Goal: Information Seeking & Learning: Learn about a topic

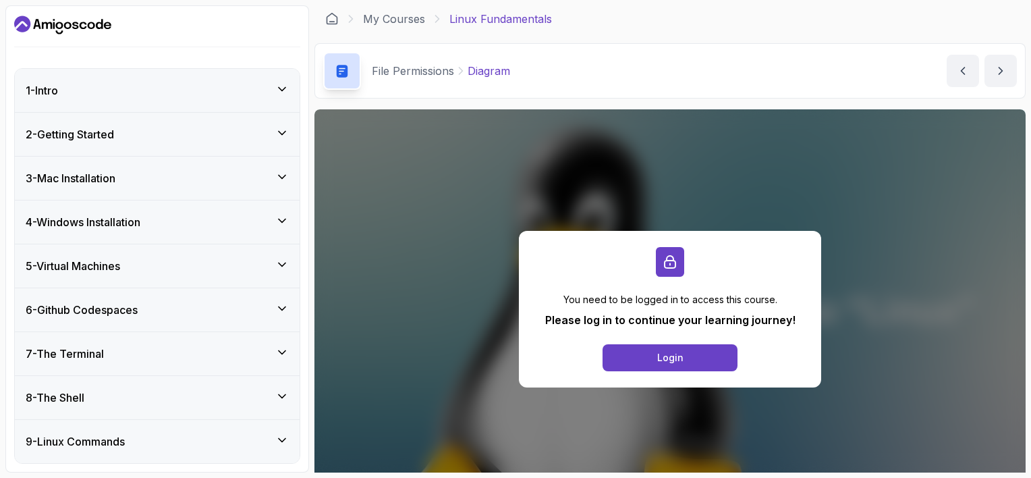
click at [223, 224] on div "4 - Windows Installation" at bounding box center [157, 222] width 263 height 16
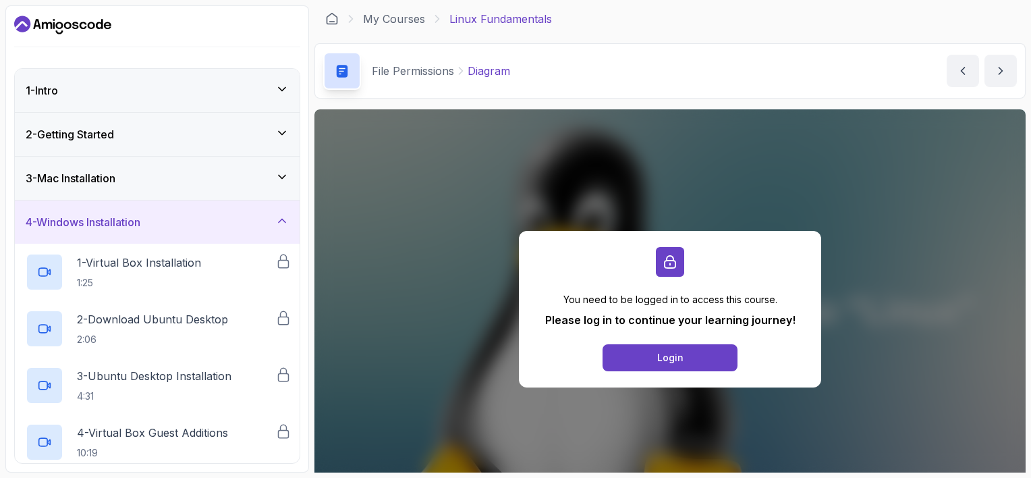
click at [223, 224] on div "4 - Windows Installation" at bounding box center [157, 222] width 263 height 16
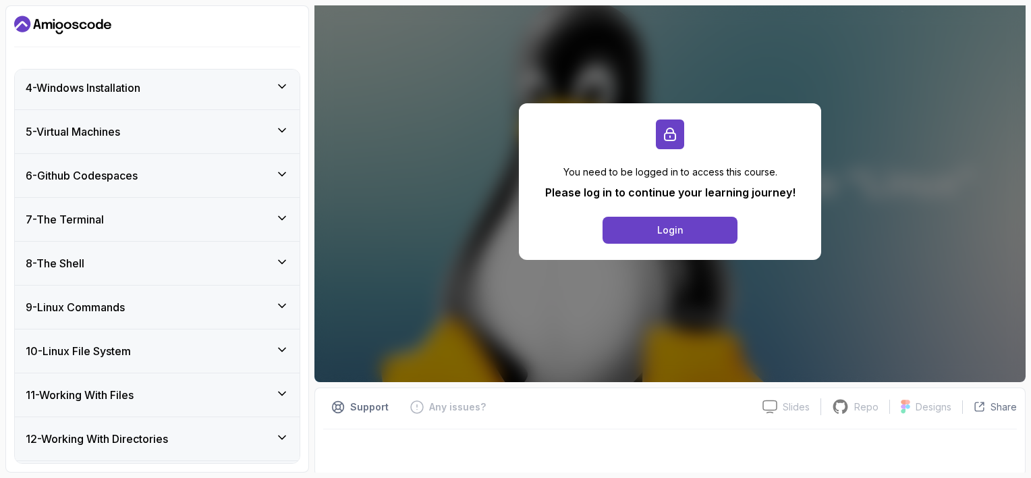
scroll to position [130, 0]
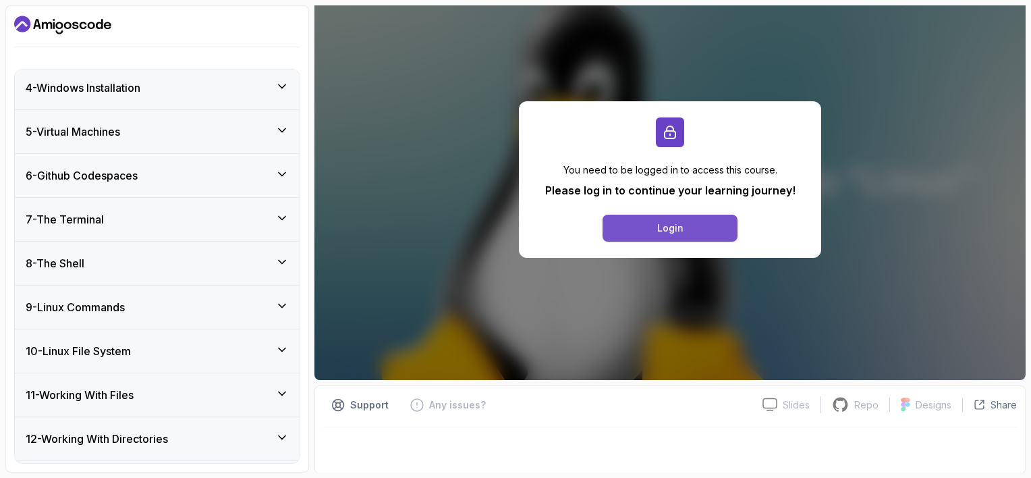
click at [708, 224] on button "Login" at bounding box center [670, 228] width 135 height 27
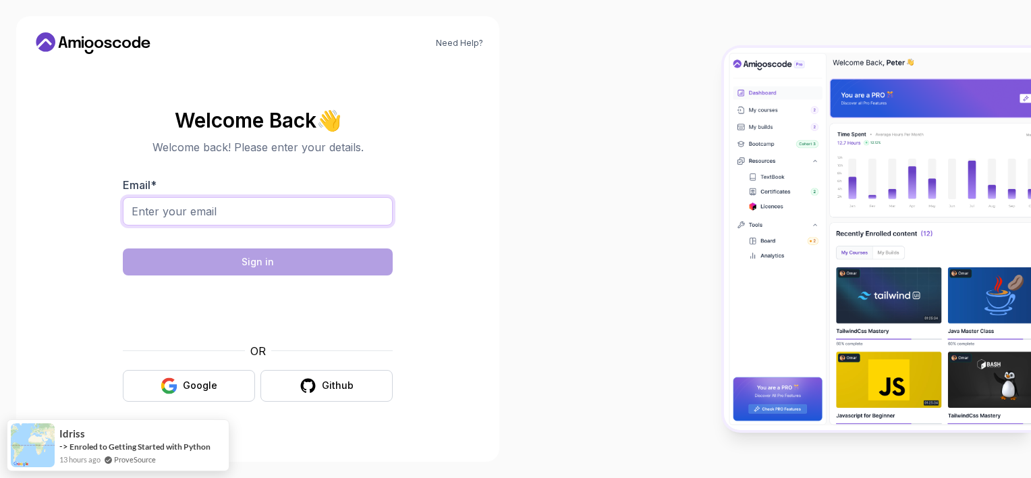
click at [189, 219] on input "Email *" at bounding box center [258, 211] width 270 height 28
click at [248, 213] on input "Email *" at bounding box center [258, 211] width 270 height 28
click at [706, 129] on body "Need Help? Welcome Back 👋 Welcome back! Please enter your details. Email * Sign…" at bounding box center [515, 239] width 1031 height 478
click at [161, 214] on input "Email *" at bounding box center [258, 211] width 270 height 28
click at [201, 386] on div "Google" at bounding box center [200, 385] width 34 height 13
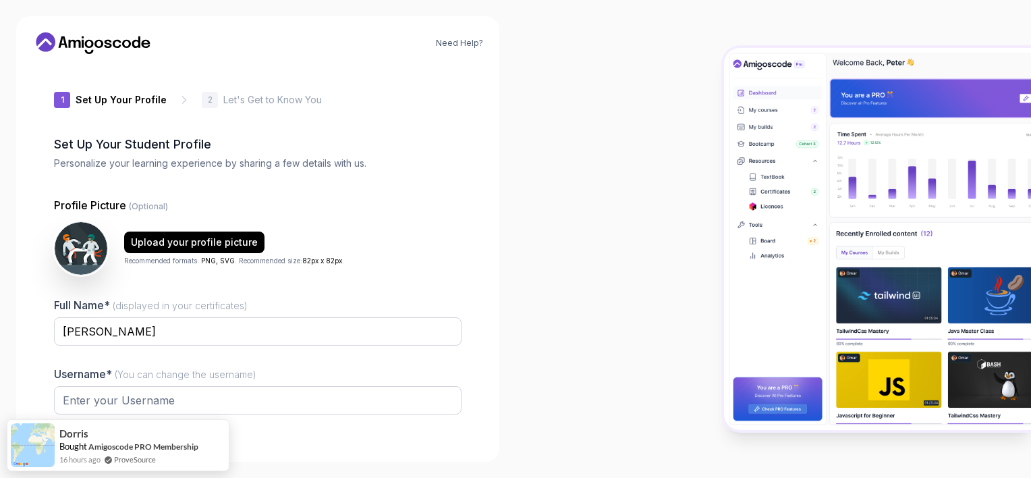
type input "fierceweasel6fe17"
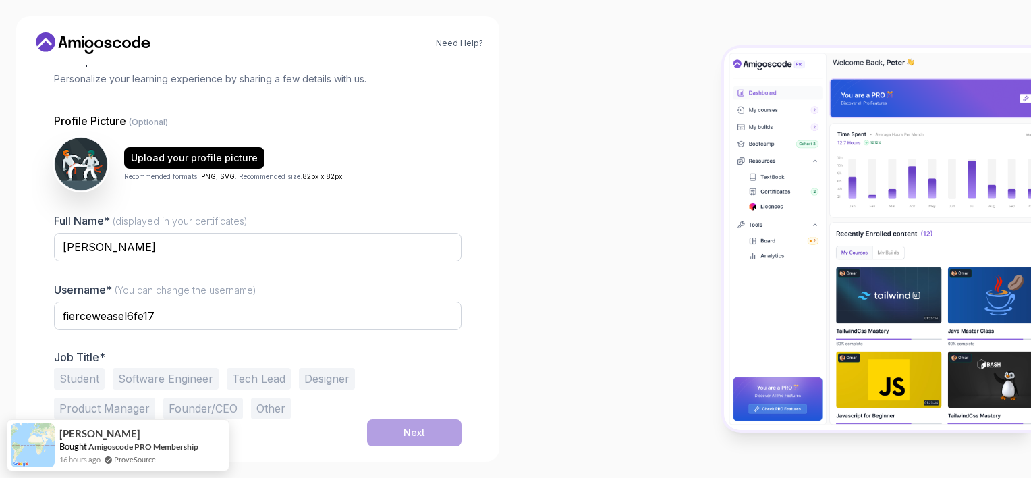
click at [86, 377] on button "Student" at bounding box center [79, 379] width 51 height 22
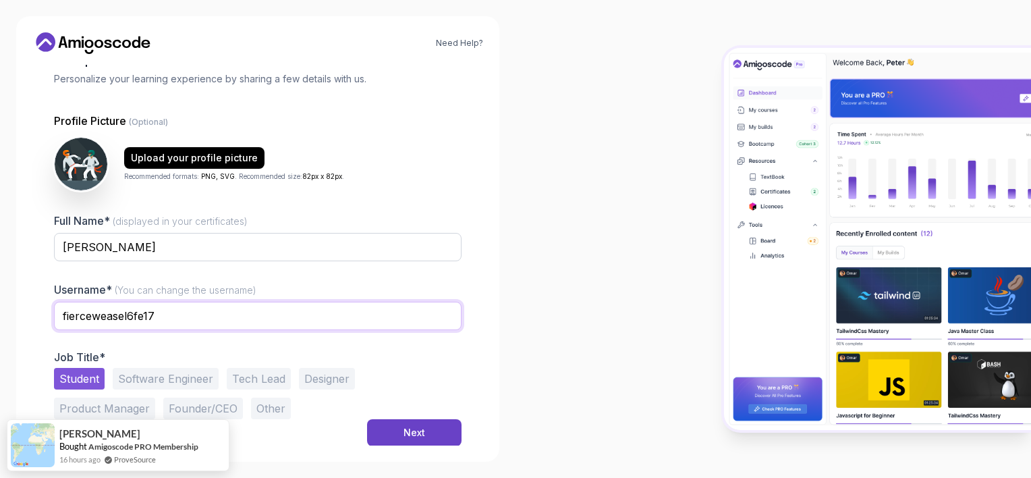
drag, startPoint x: 201, startPoint y: 307, endPoint x: 108, endPoint y: 303, distance: 93.2
click at [71, 312] on input "fierceweasel6fe17" at bounding box center [258, 316] width 408 height 28
click at [72, 321] on input "fierceweasel6fe17" at bounding box center [258, 316] width 408 height 28
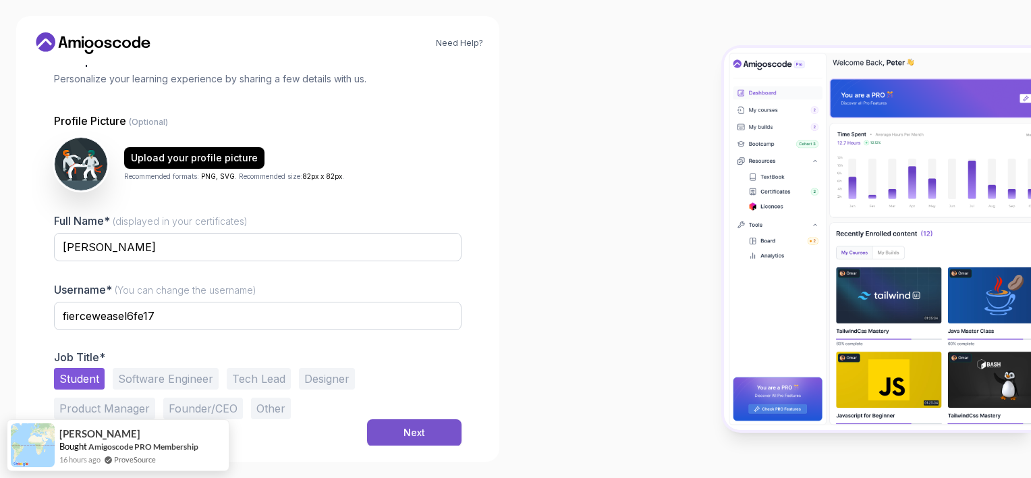
click at [408, 424] on button "Next" at bounding box center [414, 432] width 94 height 27
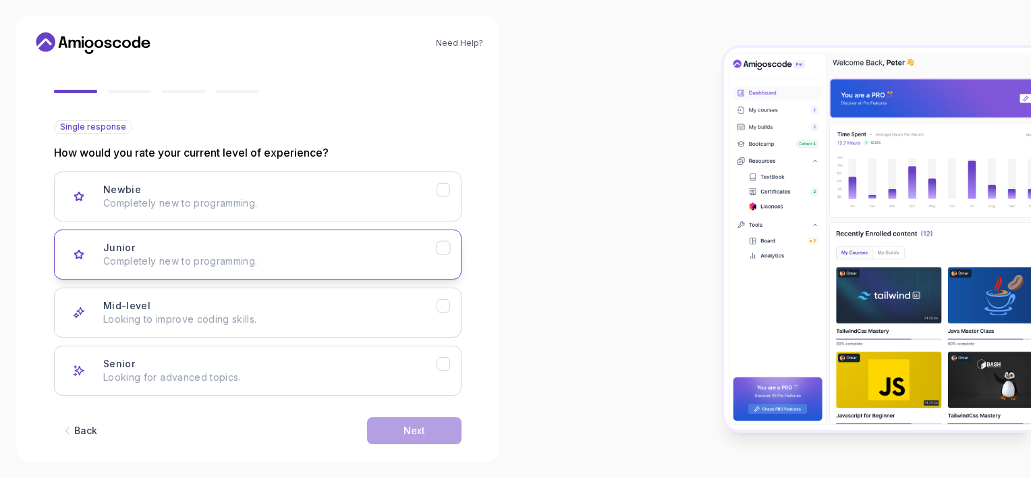
scroll to position [126, 0]
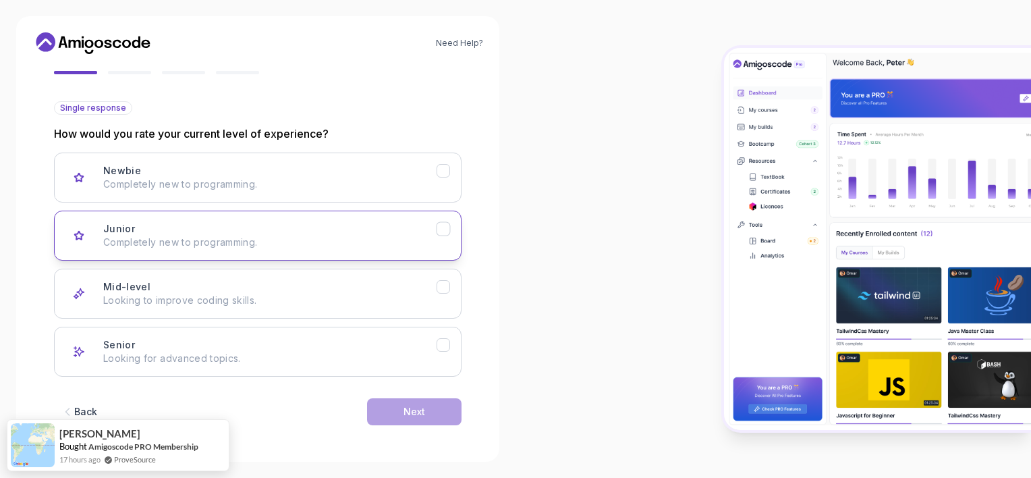
click at [262, 245] on p "Completely new to programming." at bounding box center [269, 241] width 333 height 13
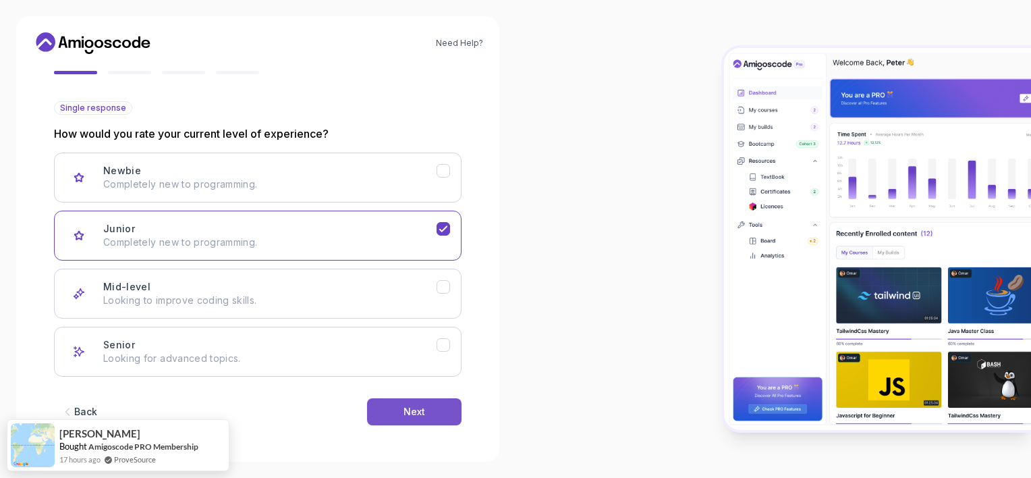
click at [393, 407] on button "Next" at bounding box center [414, 411] width 94 height 27
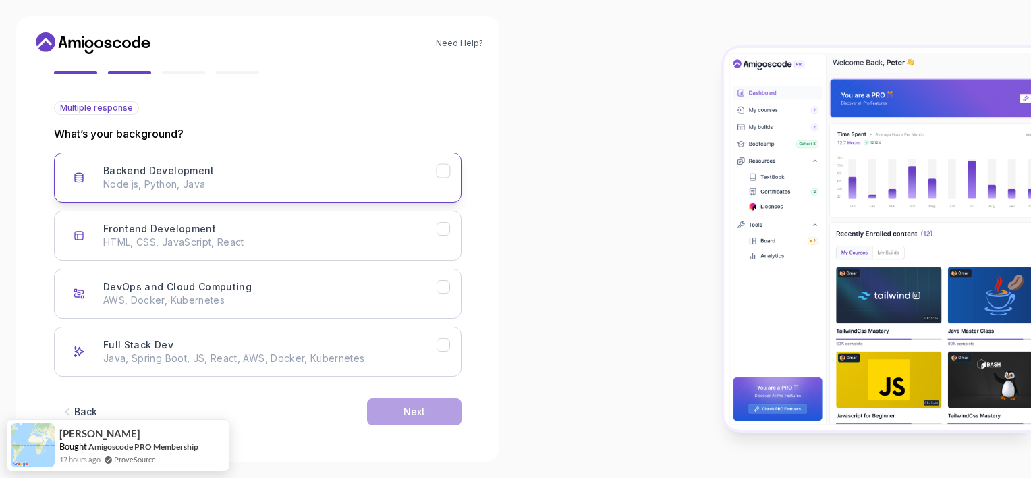
click at [146, 165] on h3 "Backend Development" at bounding box center [158, 170] width 111 height 13
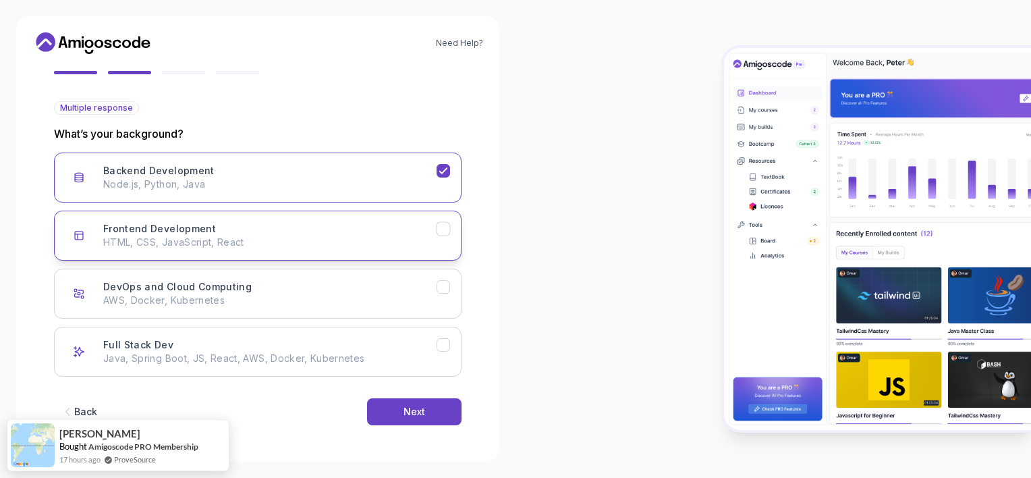
click at [163, 227] on h3 "Frontend Development" at bounding box center [159, 228] width 113 height 13
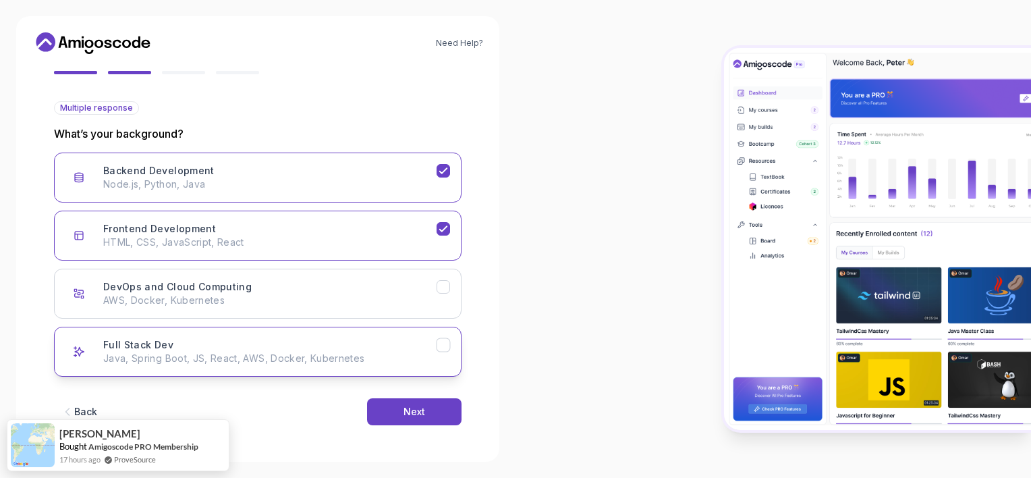
click at [320, 343] on div "Full Stack Dev Java, Spring Boot, JS, React, AWS, Docker, Kubernetes" at bounding box center [269, 351] width 333 height 27
click at [368, 167] on div "Backend Development Node.js, Python, Java" at bounding box center [269, 177] width 333 height 27
click at [368, 216] on button "Frontend Development HTML, CSS, JavaScript, React" at bounding box center [258, 236] width 408 height 50
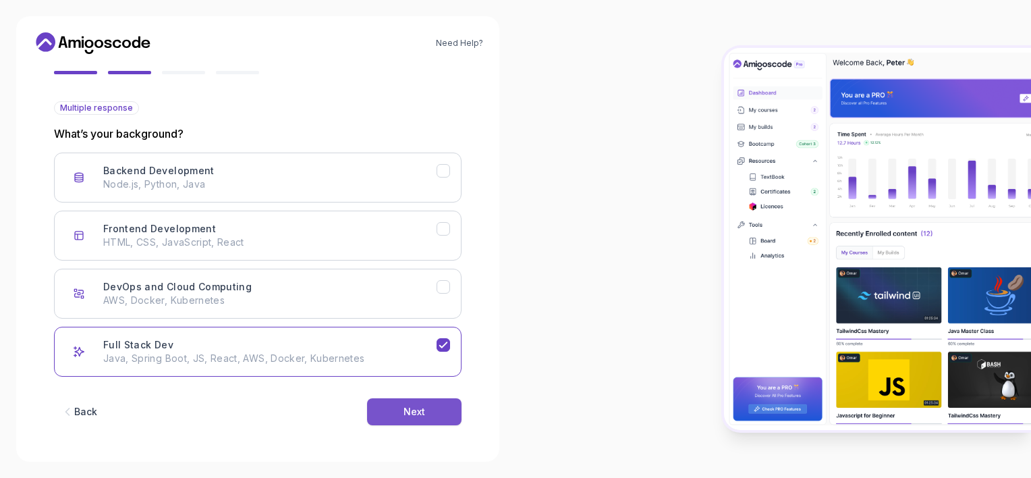
click at [428, 408] on button "Next" at bounding box center [414, 411] width 94 height 27
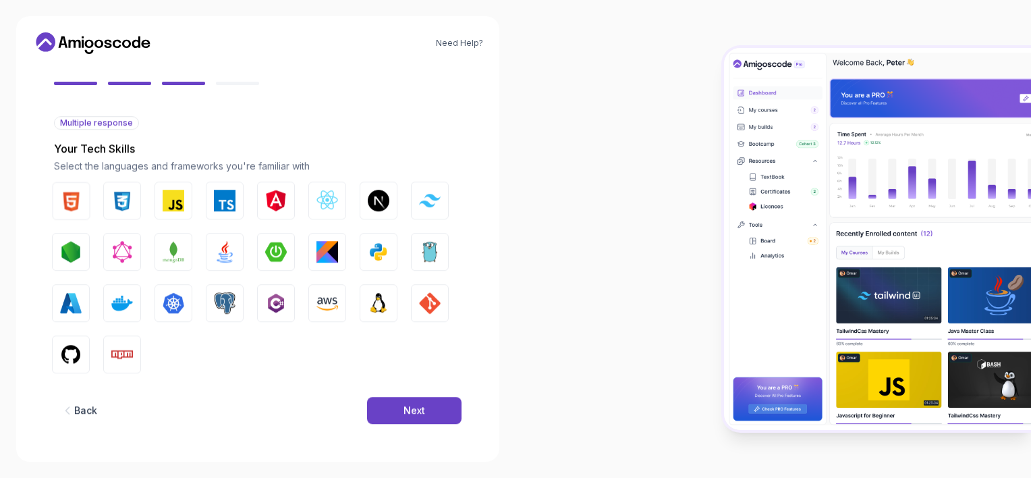
scroll to position [111, 0]
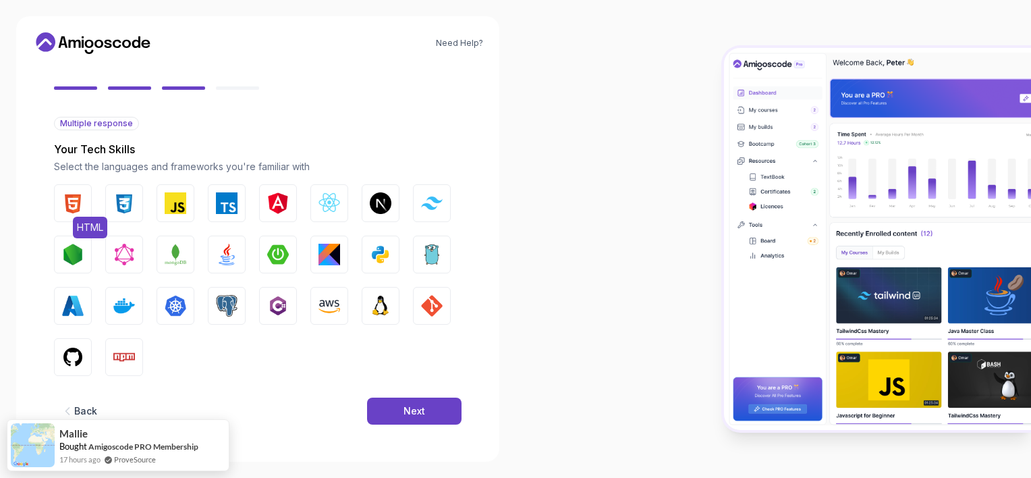
click at [68, 206] on img "button" at bounding box center [73, 203] width 22 height 22
click at [123, 208] on img "button" at bounding box center [124, 203] width 22 height 22
click at [196, 198] on div "HTML CSS JavaScript TypeScript Angular React.js Next.js Tailwind CSS Node.js Gr…" at bounding box center [258, 280] width 408 height 192
click at [182, 204] on img "button" at bounding box center [176, 203] width 22 height 22
click at [321, 198] on img "button" at bounding box center [329, 203] width 22 height 22
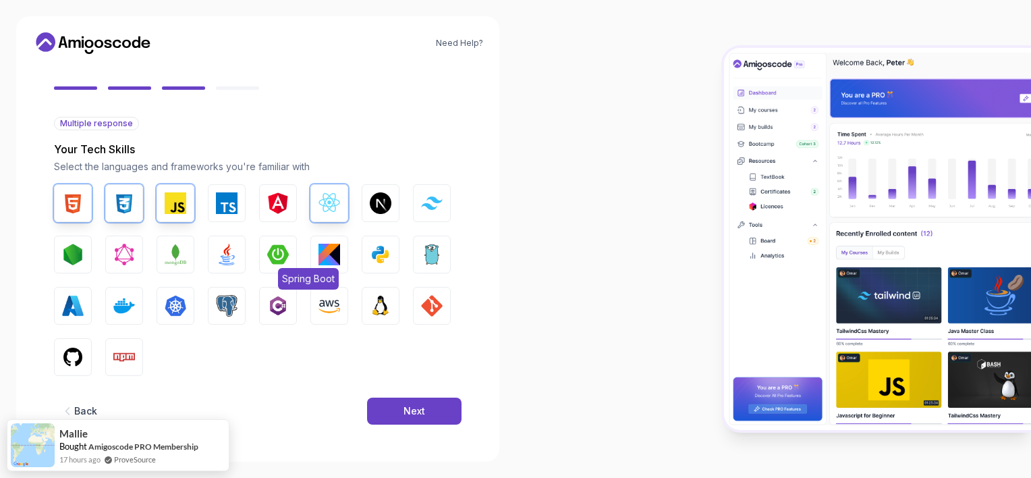
click at [276, 248] on img "button" at bounding box center [278, 255] width 22 height 22
click at [235, 256] on img "button" at bounding box center [227, 255] width 22 height 22
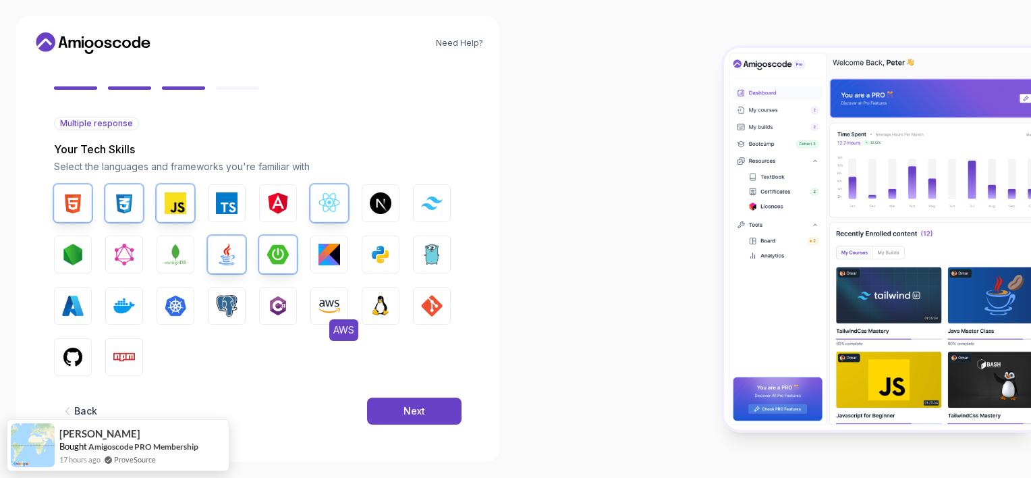
click at [335, 306] on img "button" at bounding box center [329, 306] width 22 height 22
click at [375, 253] on img "button" at bounding box center [381, 255] width 22 height 22
click at [438, 213] on button "Tailwind CSS" at bounding box center [432, 203] width 38 height 38
click at [129, 303] on img "button" at bounding box center [124, 306] width 22 height 22
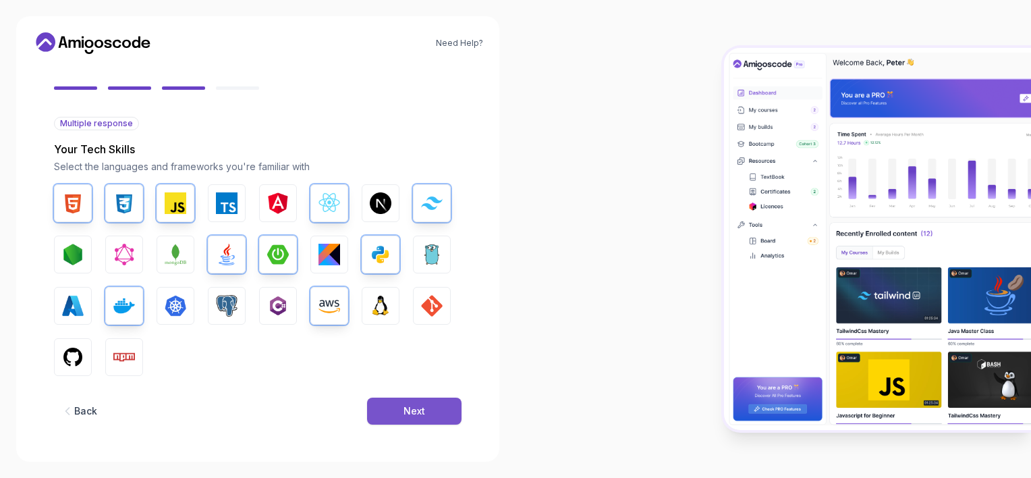
click at [408, 402] on button "Next" at bounding box center [414, 410] width 94 height 27
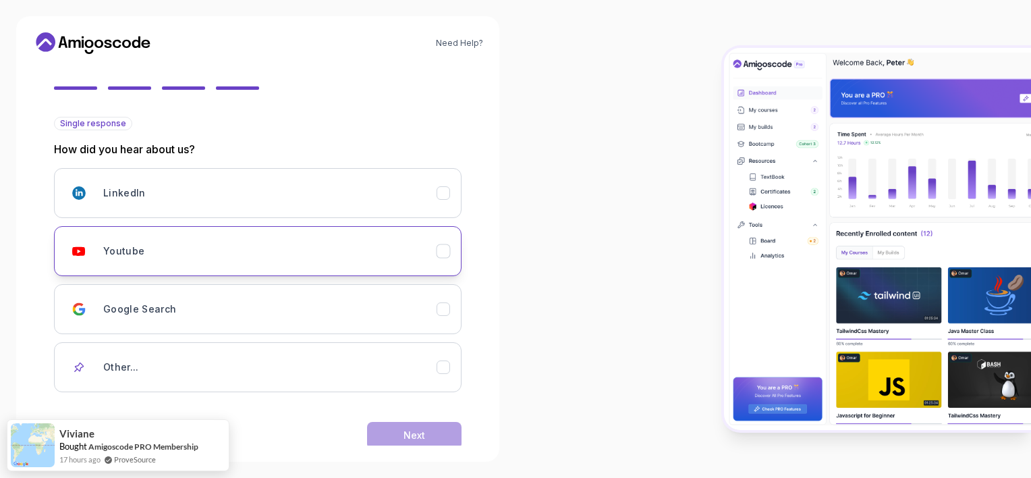
click at [175, 254] on div "Youtube" at bounding box center [269, 251] width 333 height 27
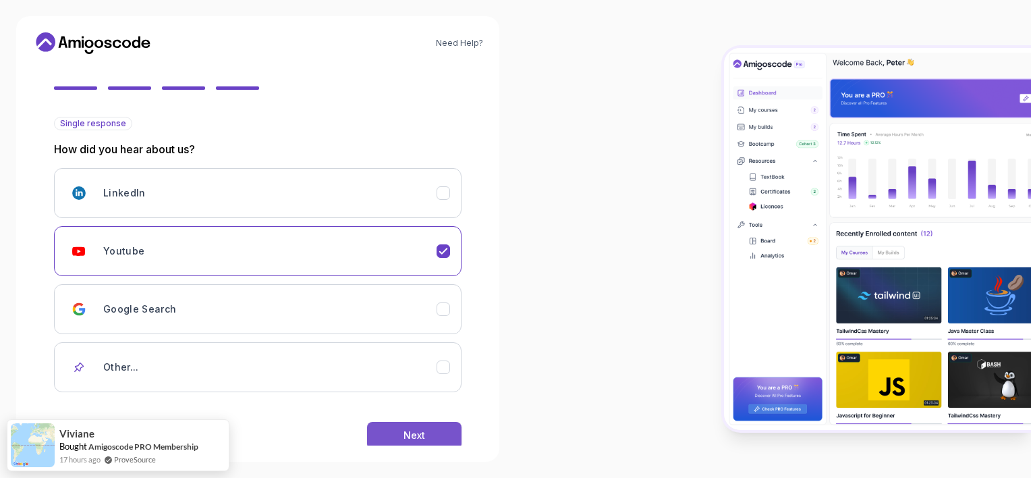
click at [427, 432] on button "Next" at bounding box center [414, 435] width 94 height 27
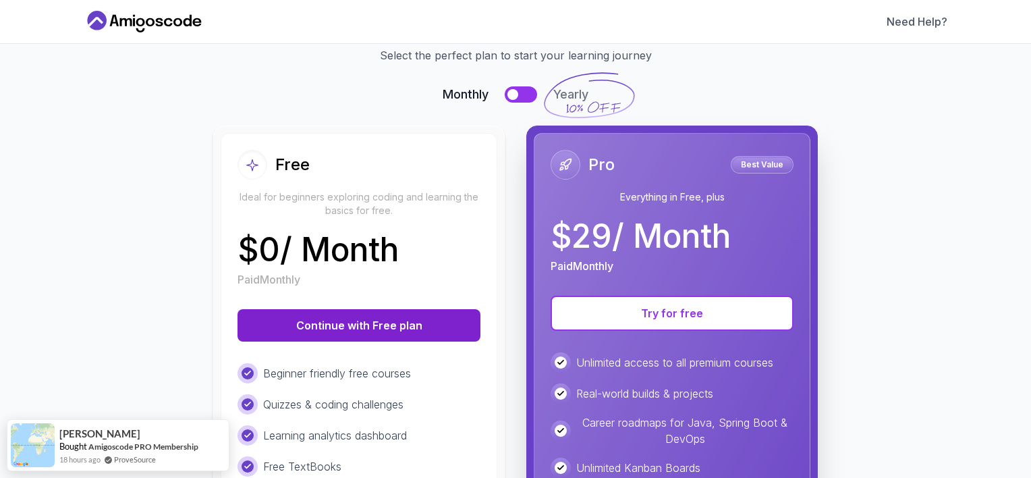
scroll to position [135, 0]
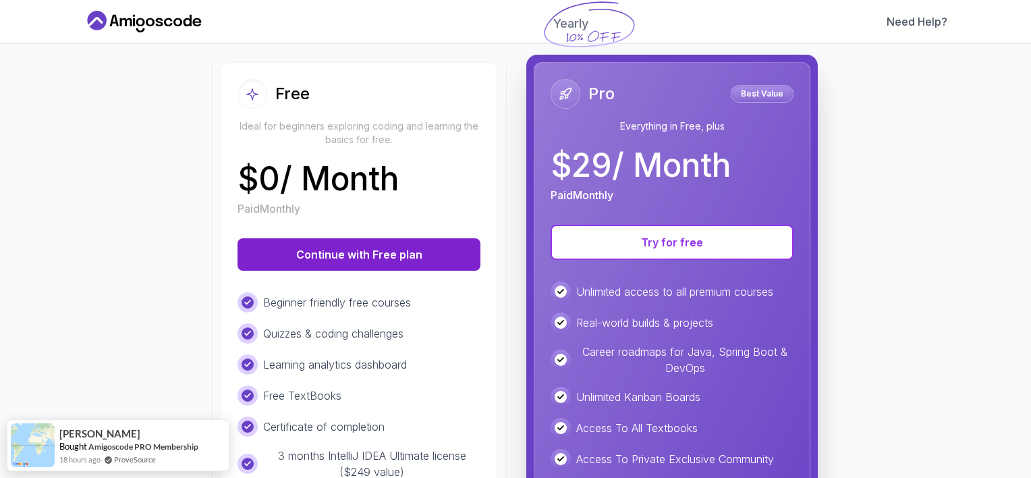
click at [399, 259] on button "Continue with Free plan" at bounding box center [359, 254] width 243 height 32
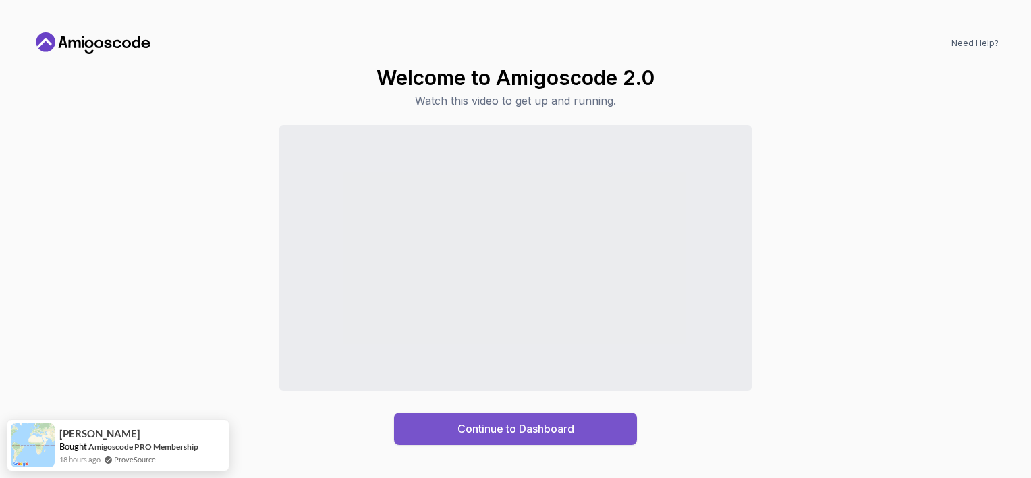
click at [501, 437] on button "Continue to Dashboard" at bounding box center [515, 428] width 243 height 32
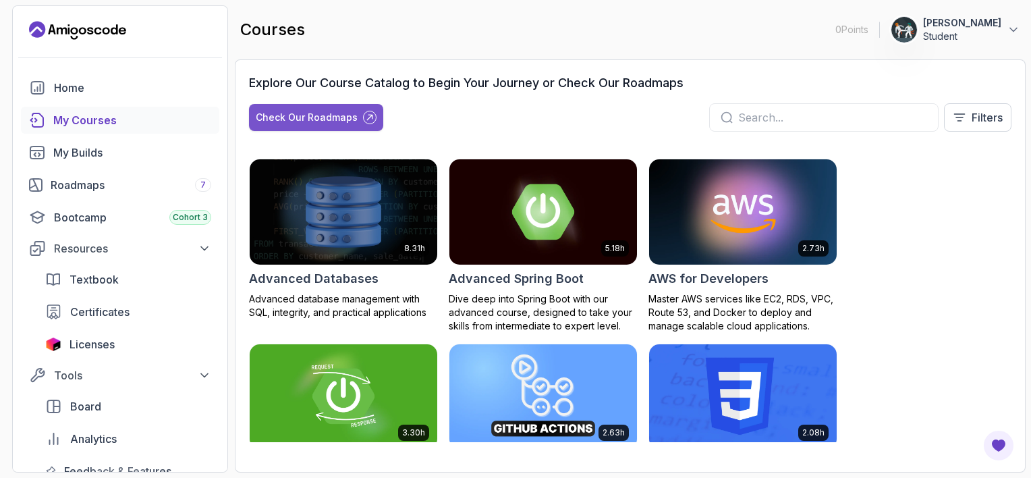
click at [316, 108] on button "Check Our Roadmaps" at bounding box center [316, 117] width 134 height 27
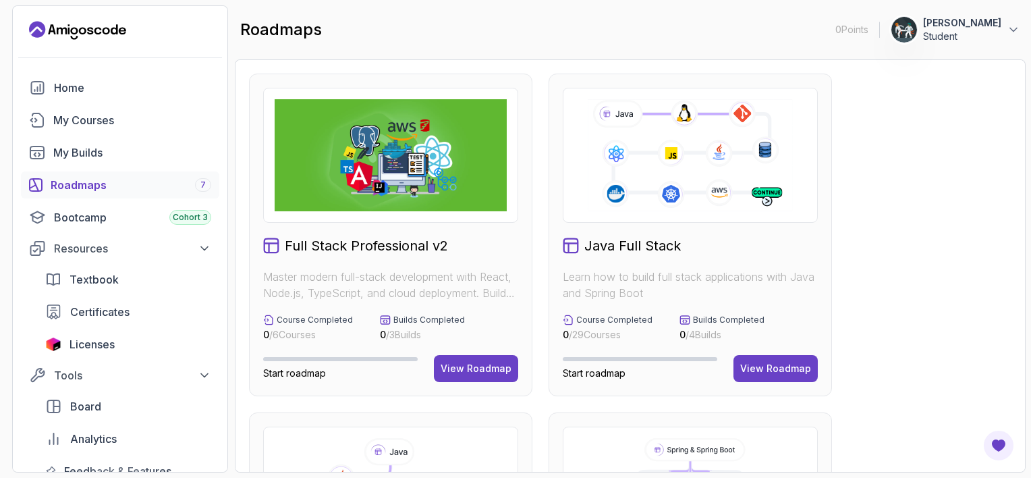
click at [639, 248] on h2 "Java Full Stack" at bounding box center [632, 245] width 96 height 19
click at [775, 363] on div "View Roadmap" at bounding box center [775, 368] width 71 height 13
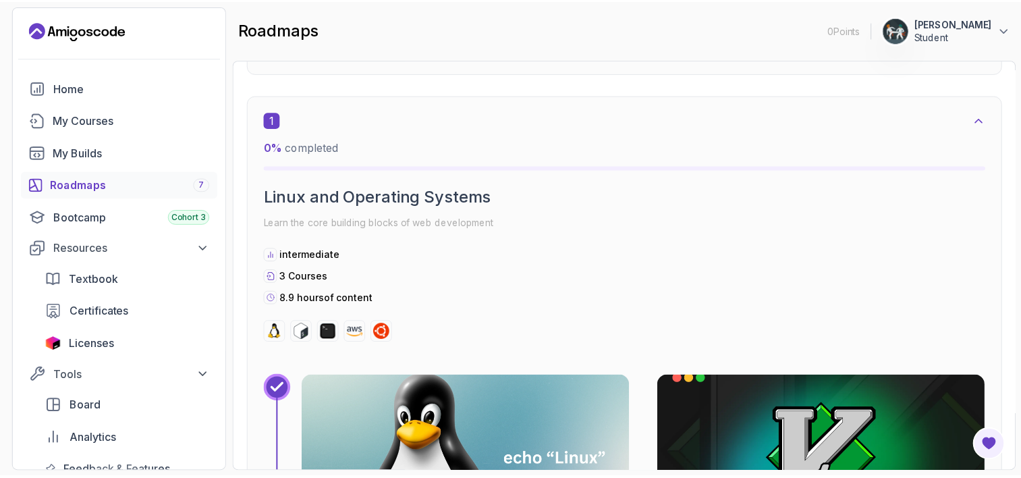
scroll to position [607, 0]
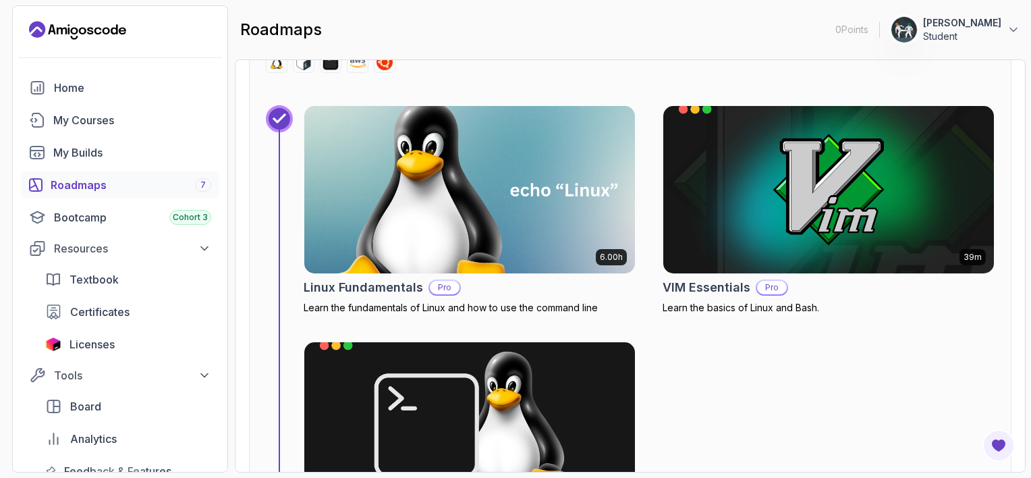
click at [586, 186] on img at bounding box center [469, 189] width 347 height 175
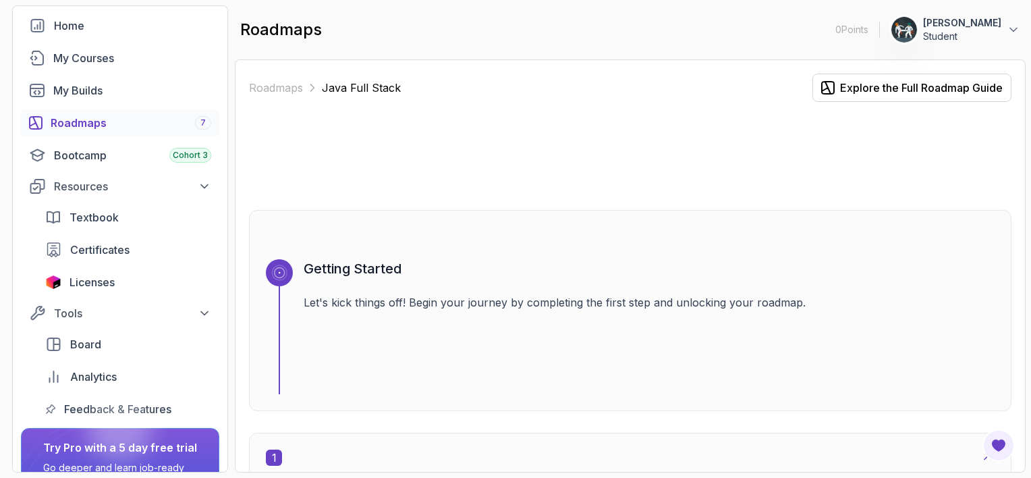
scroll to position [165, 0]
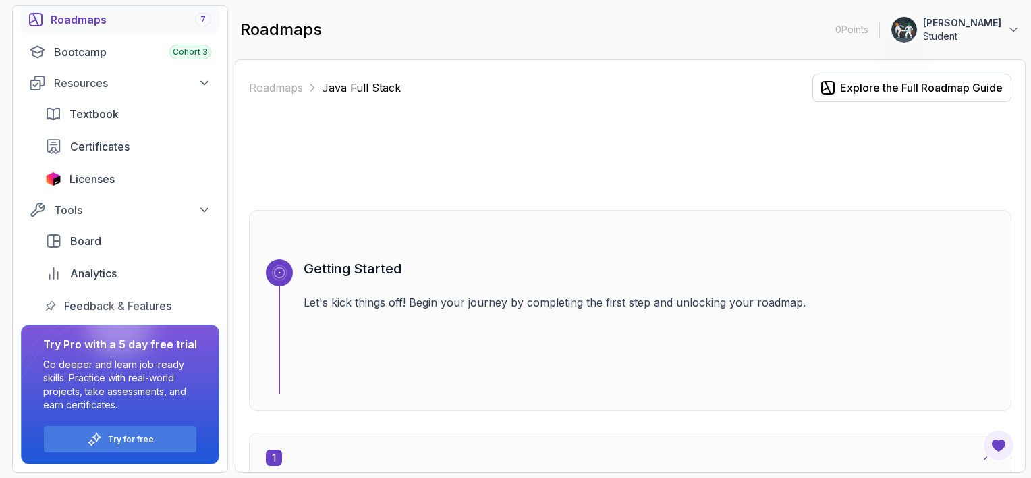
click at [999, 30] on p "Student" at bounding box center [962, 36] width 78 height 13
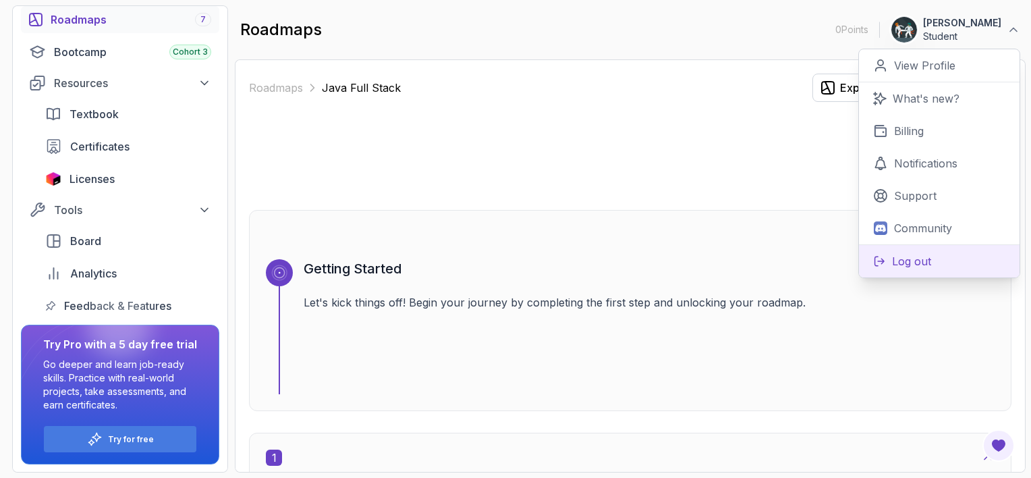
click at [910, 264] on p "Log out" at bounding box center [911, 261] width 39 height 16
